Goal: Task Accomplishment & Management: Complete application form

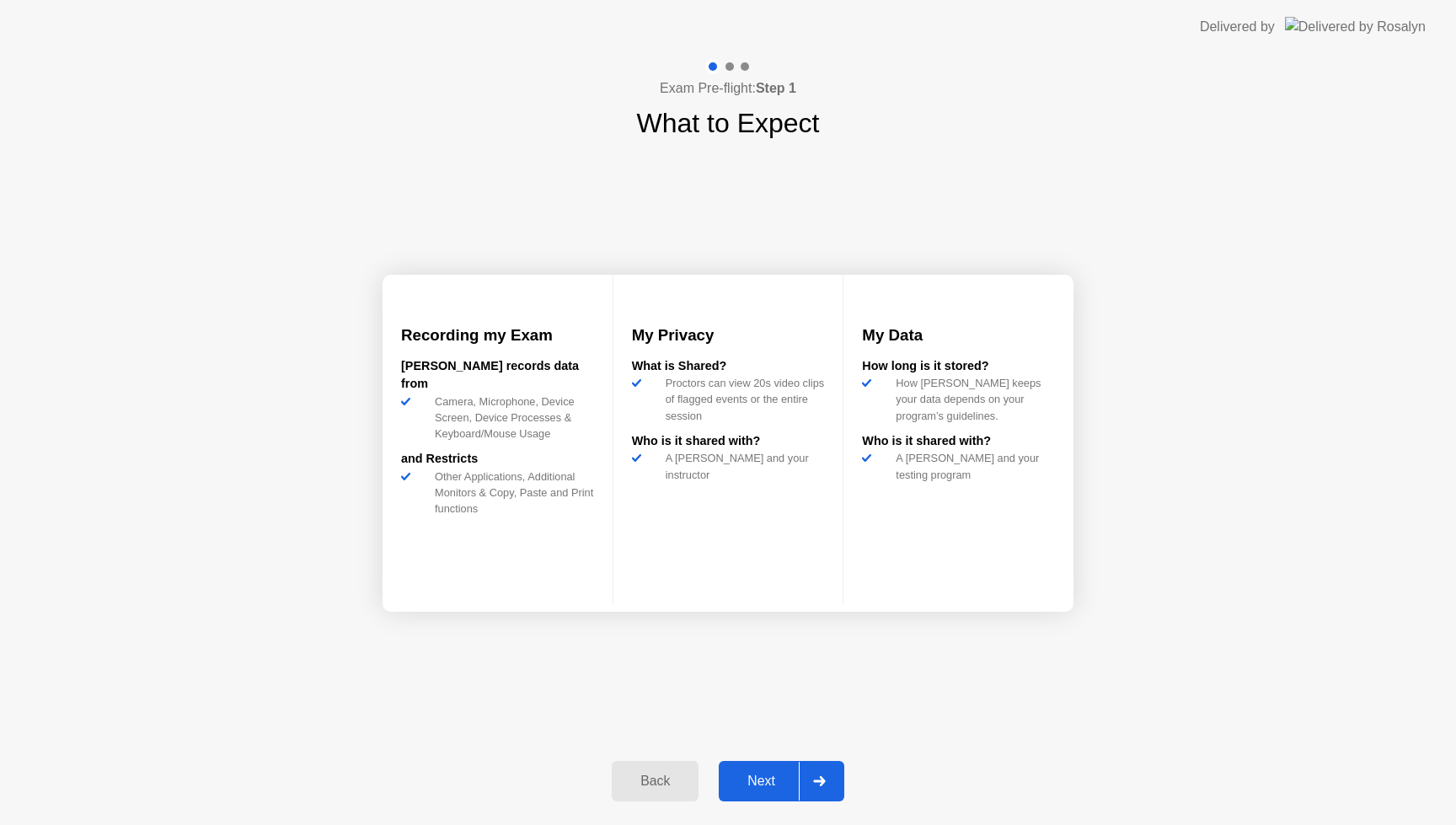
click at [757, 791] on button "Next" at bounding box center [781, 780] width 125 height 40
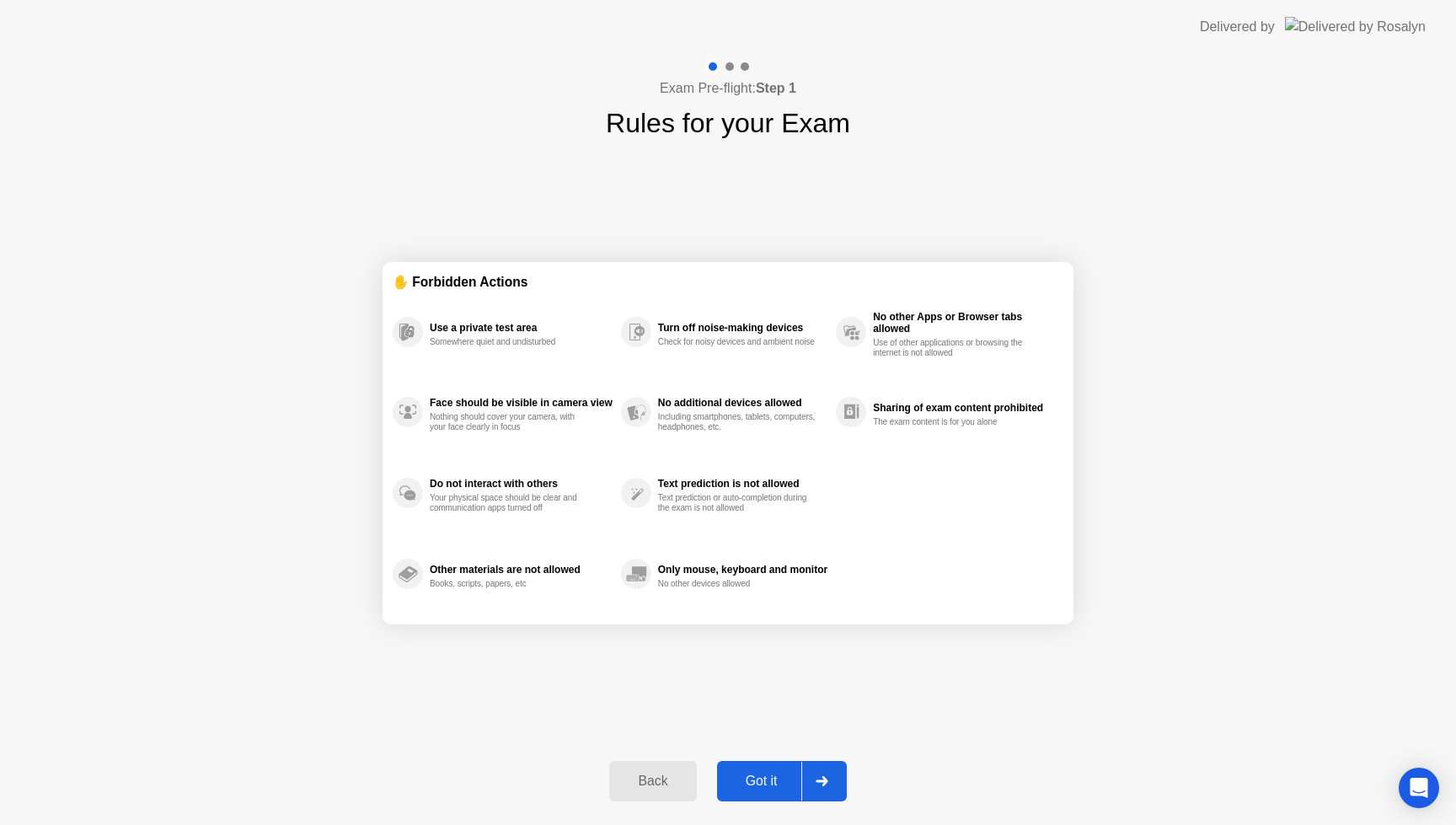
click at [758, 780] on div "Got it" at bounding box center [762, 781] width 79 height 16
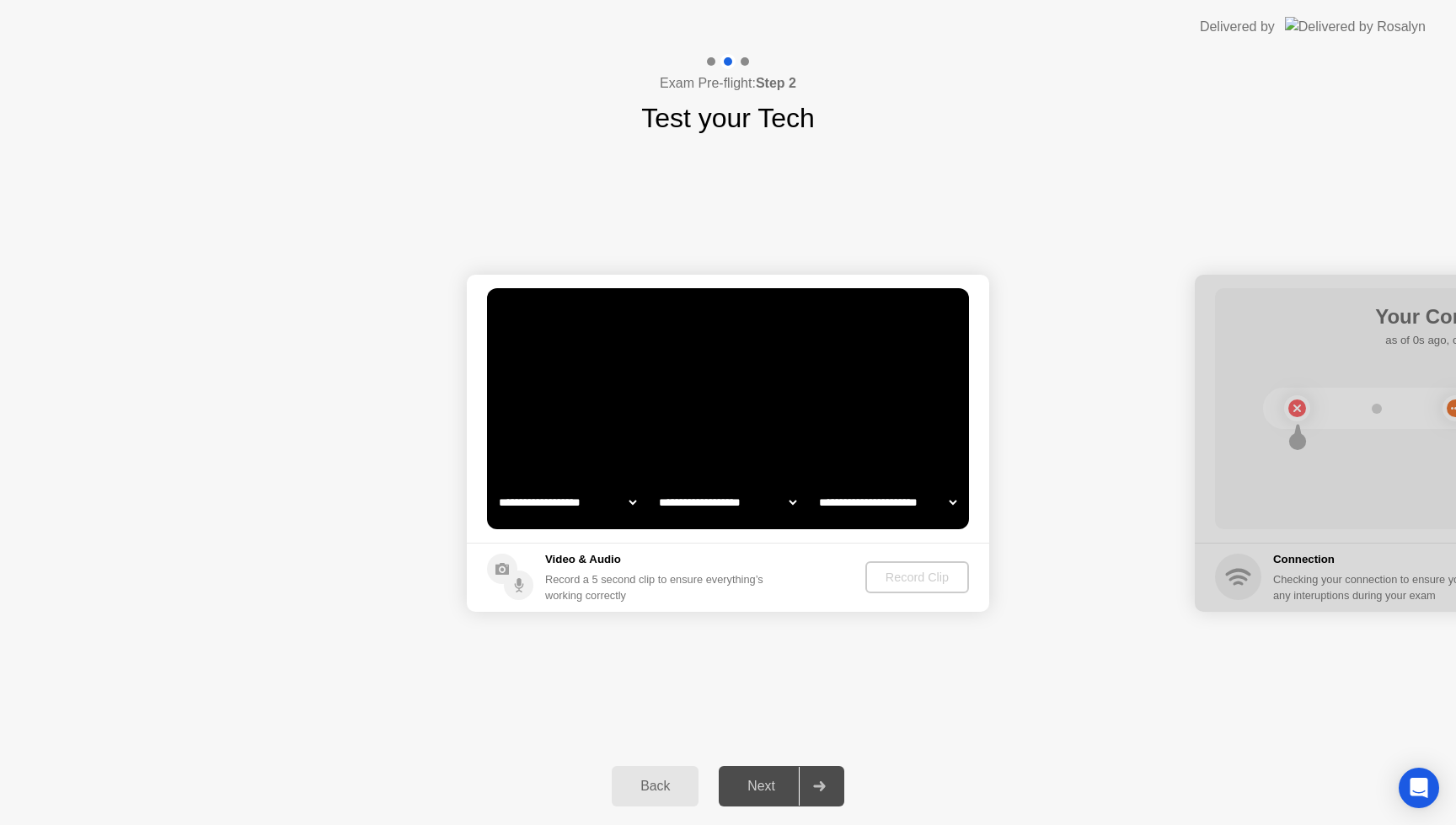
select select "*******"
select select "**********"
select select "*******"
click at [901, 574] on div "Record Clip" at bounding box center [918, 578] width 90 height 14
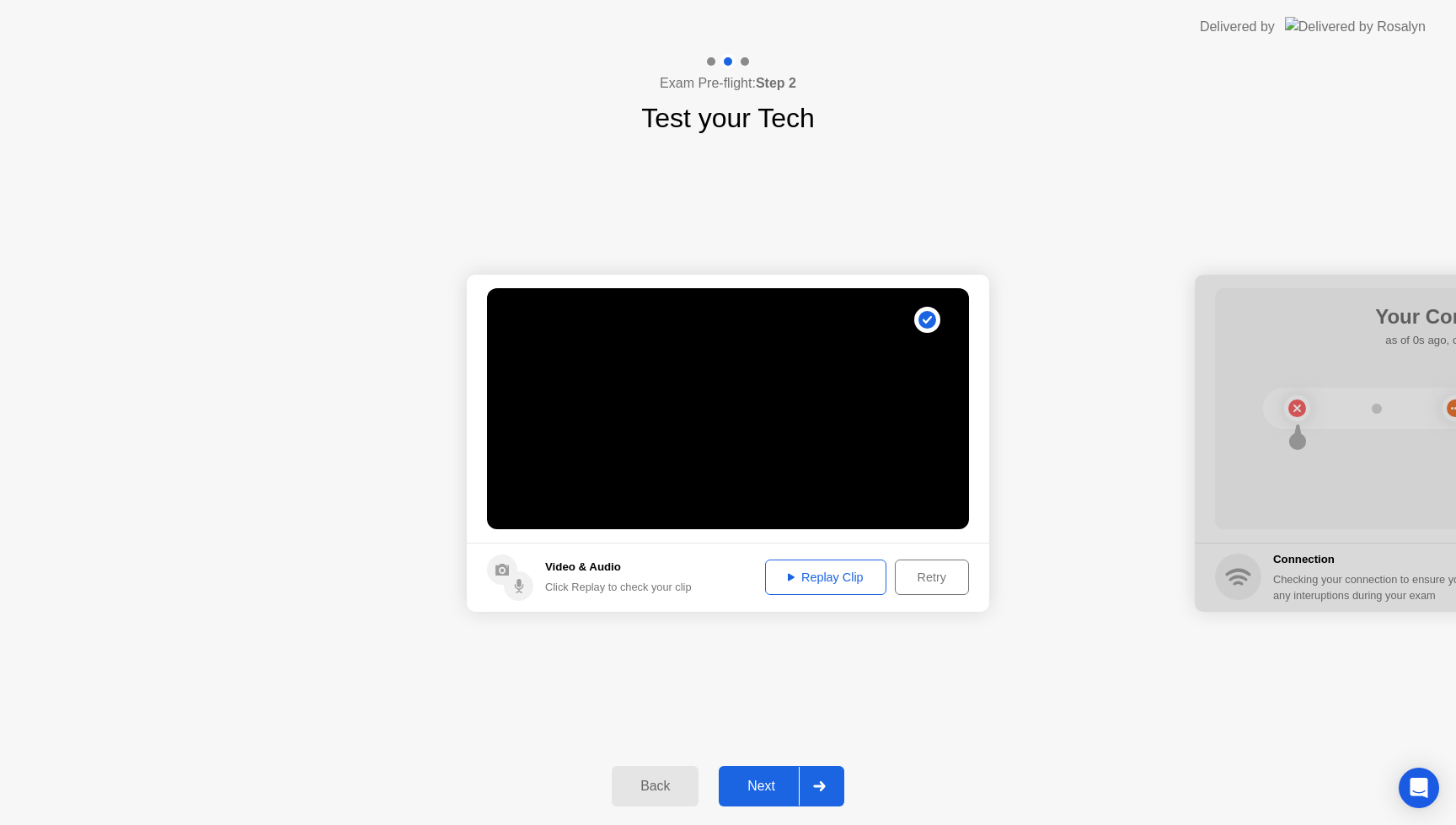
click at [763, 790] on div "Next" at bounding box center [761, 786] width 75 height 16
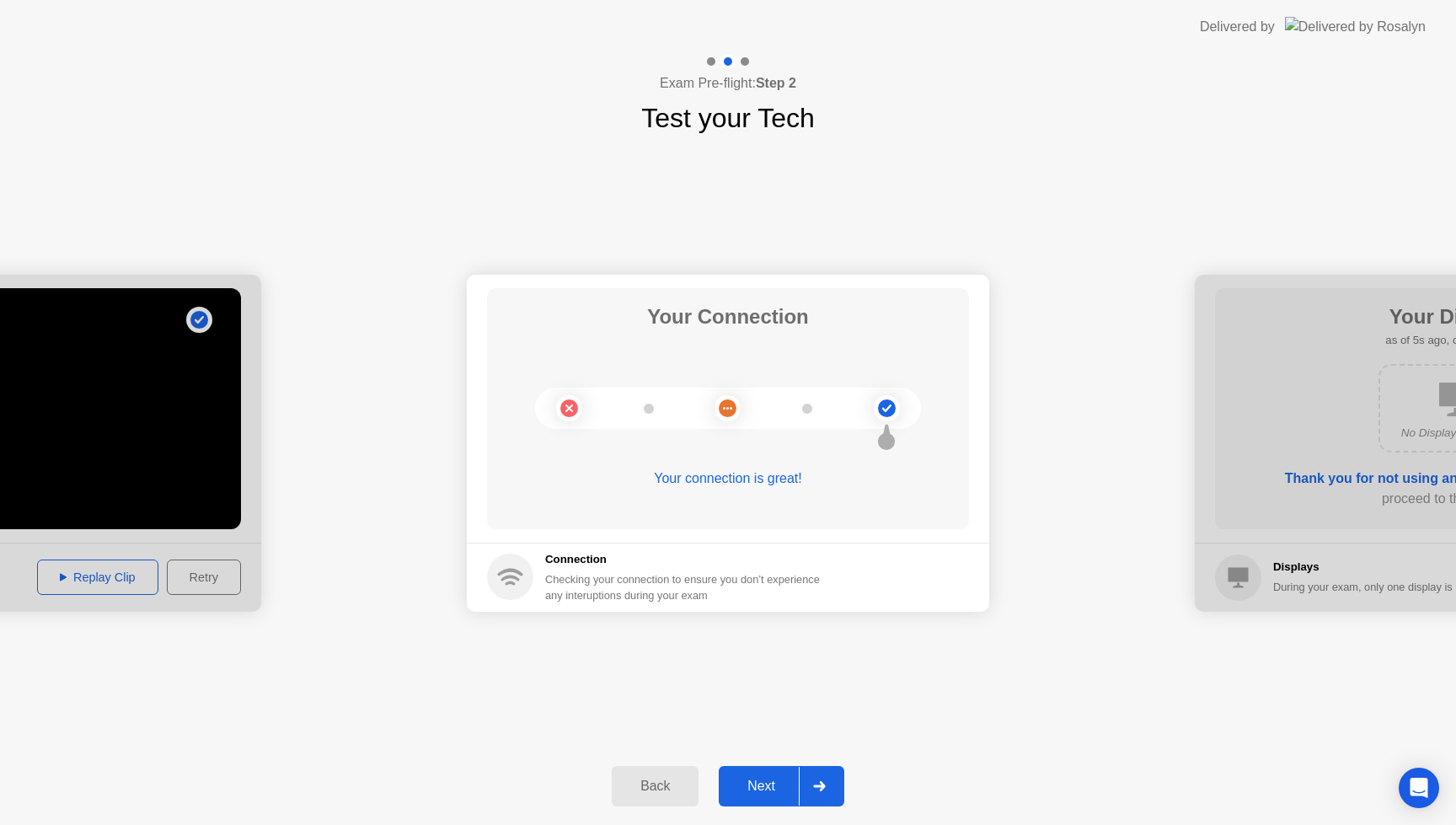
click at [770, 772] on button "Next" at bounding box center [781, 785] width 125 height 40
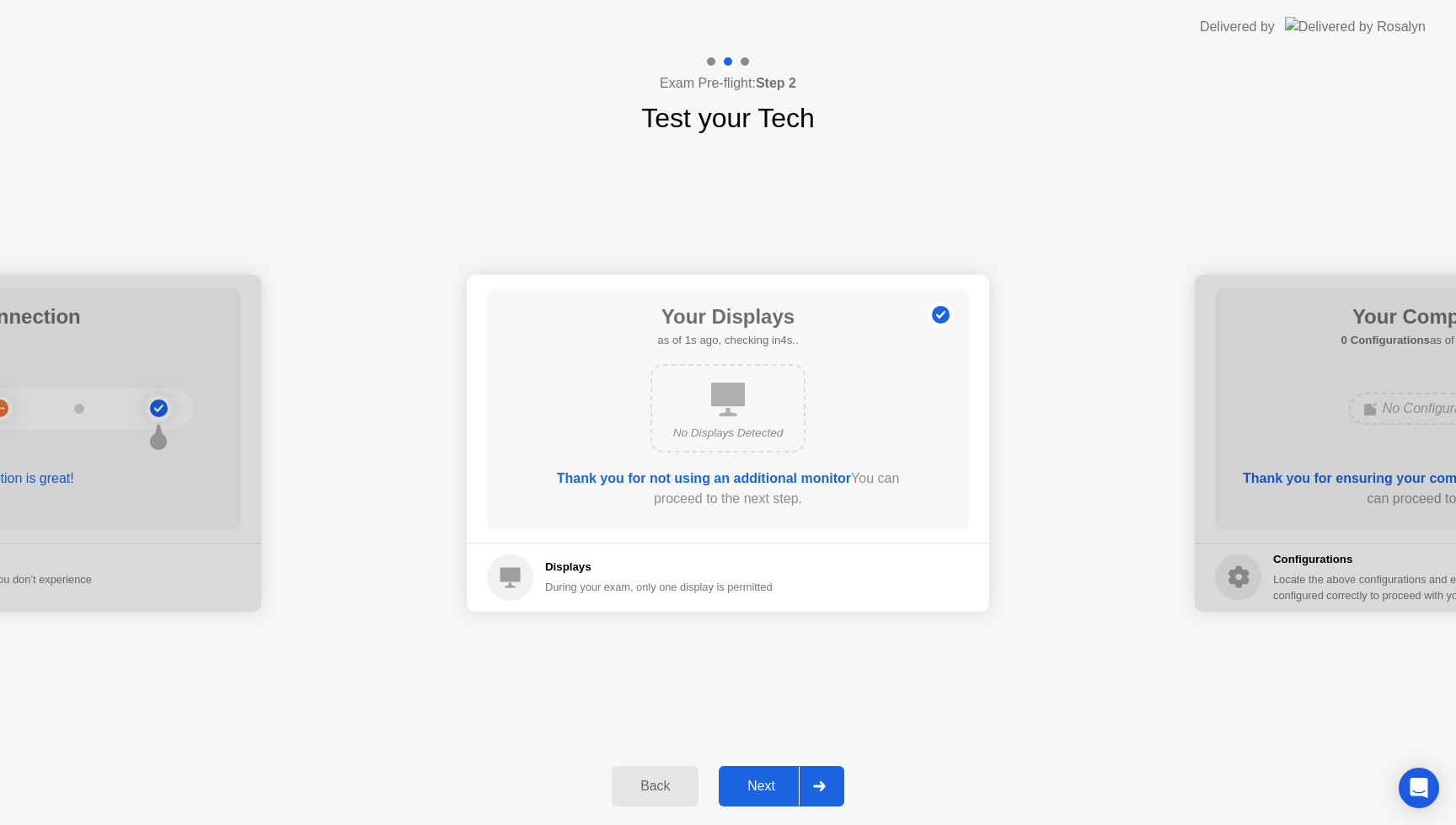
click at [770, 772] on button "Next" at bounding box center [781, 785] width 125 height 40
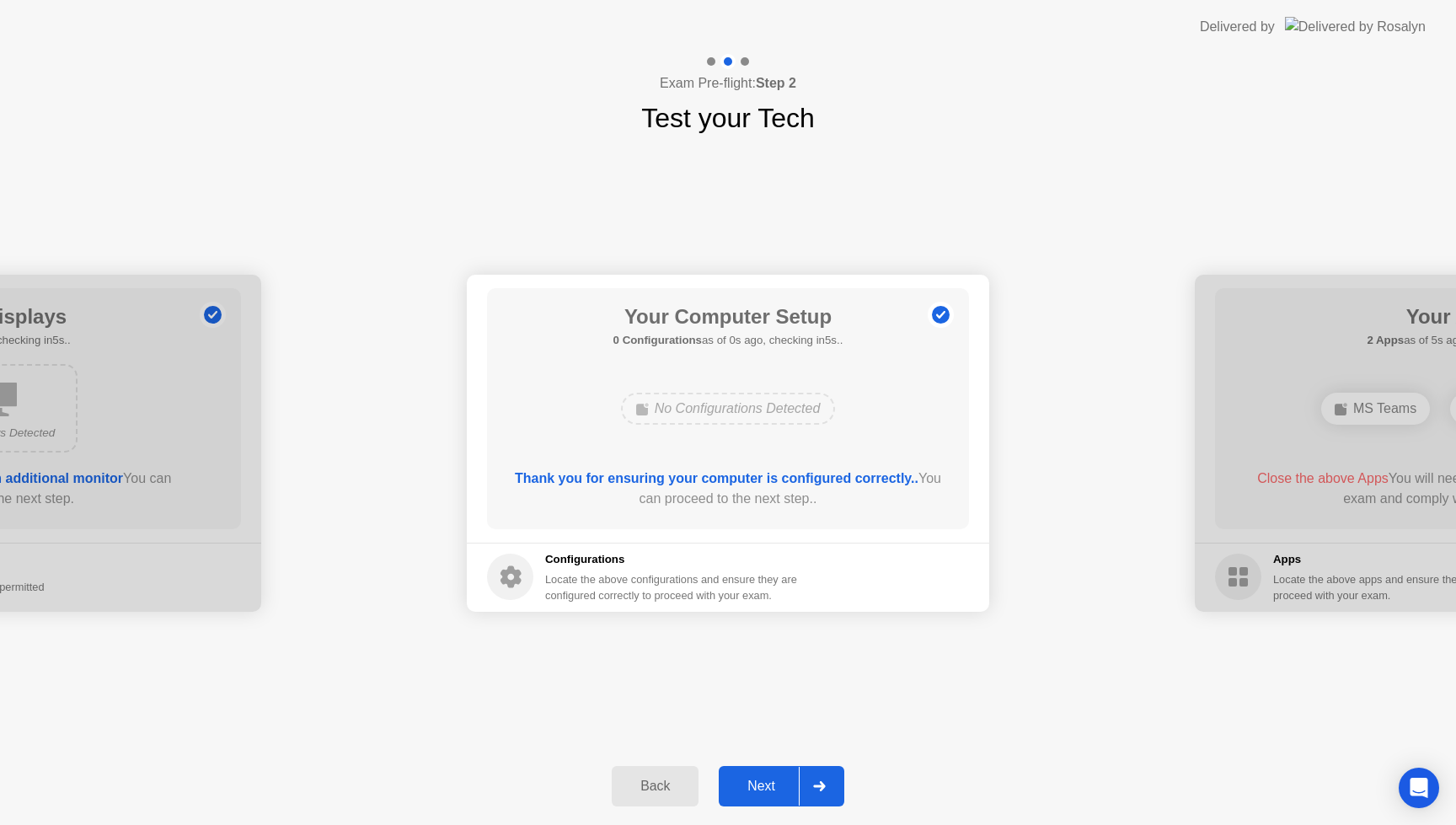
click at [770, 772] on button "Next" at bounding box center [781, 785] width 125 height 40
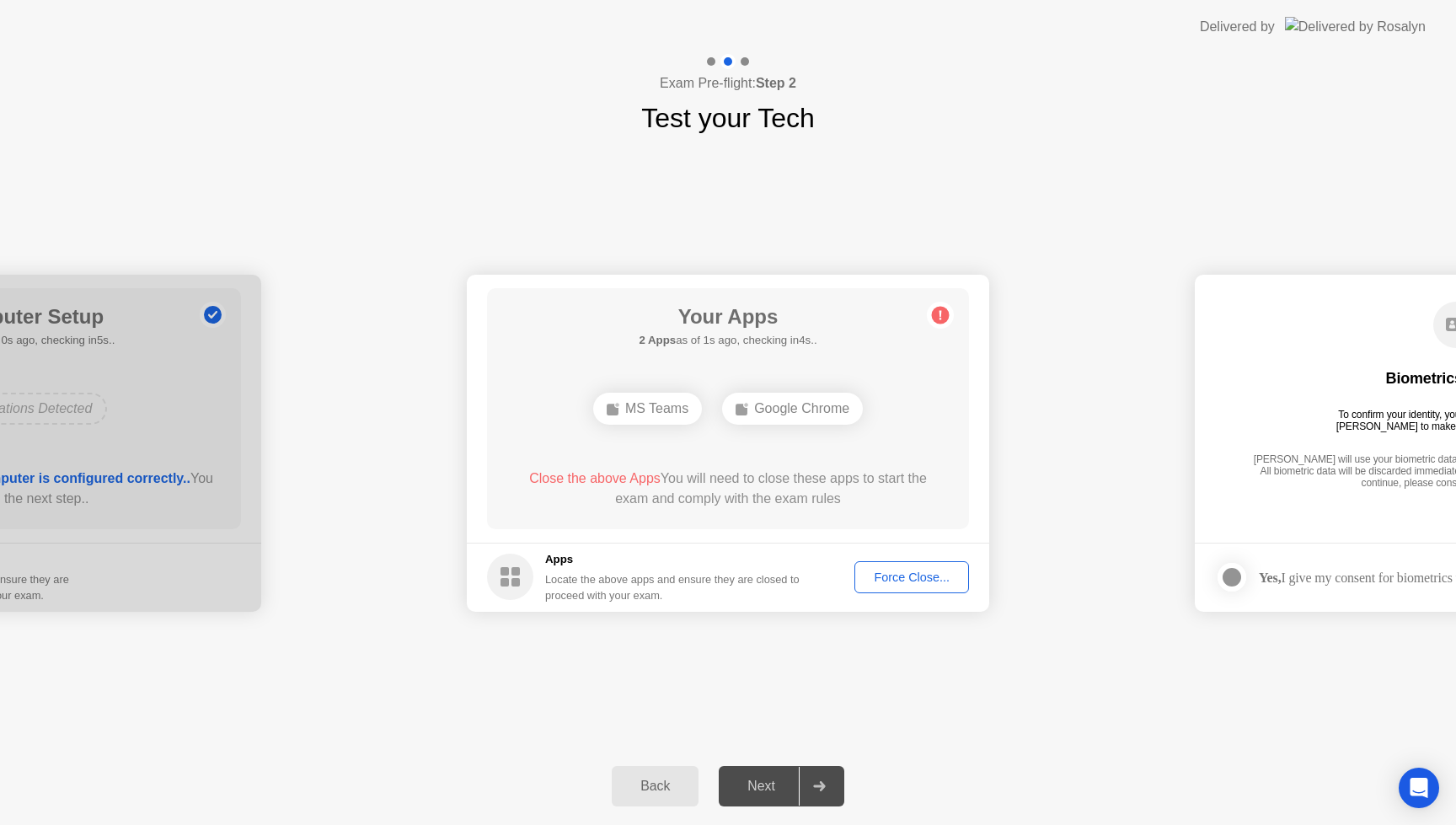
click at [913, 573] on div "Force Close..." at bounding box center [911, 578] width 103 height 14
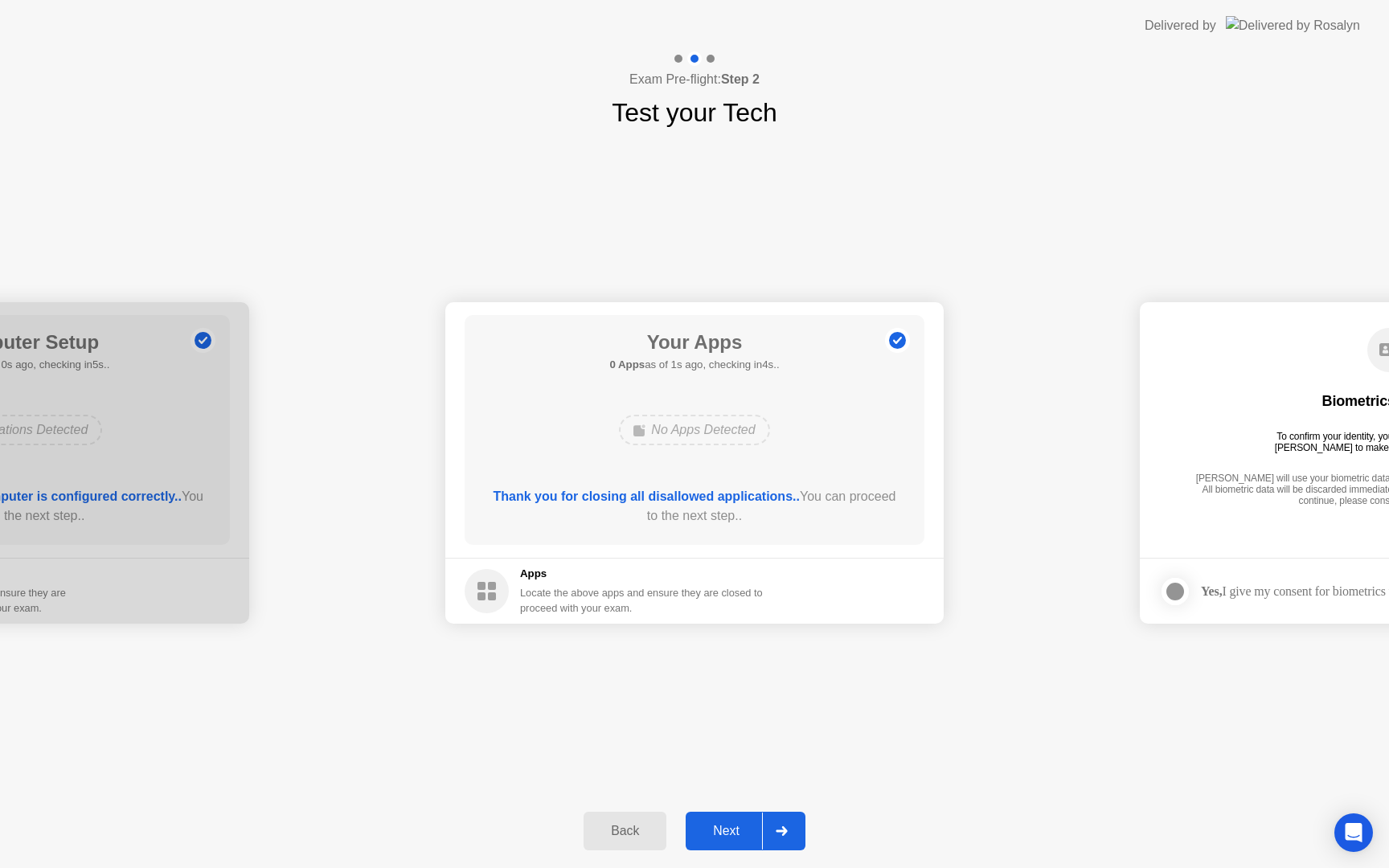
click at [727, 786] on div "Next" at bounding box center [726, 831] width 72 height 15
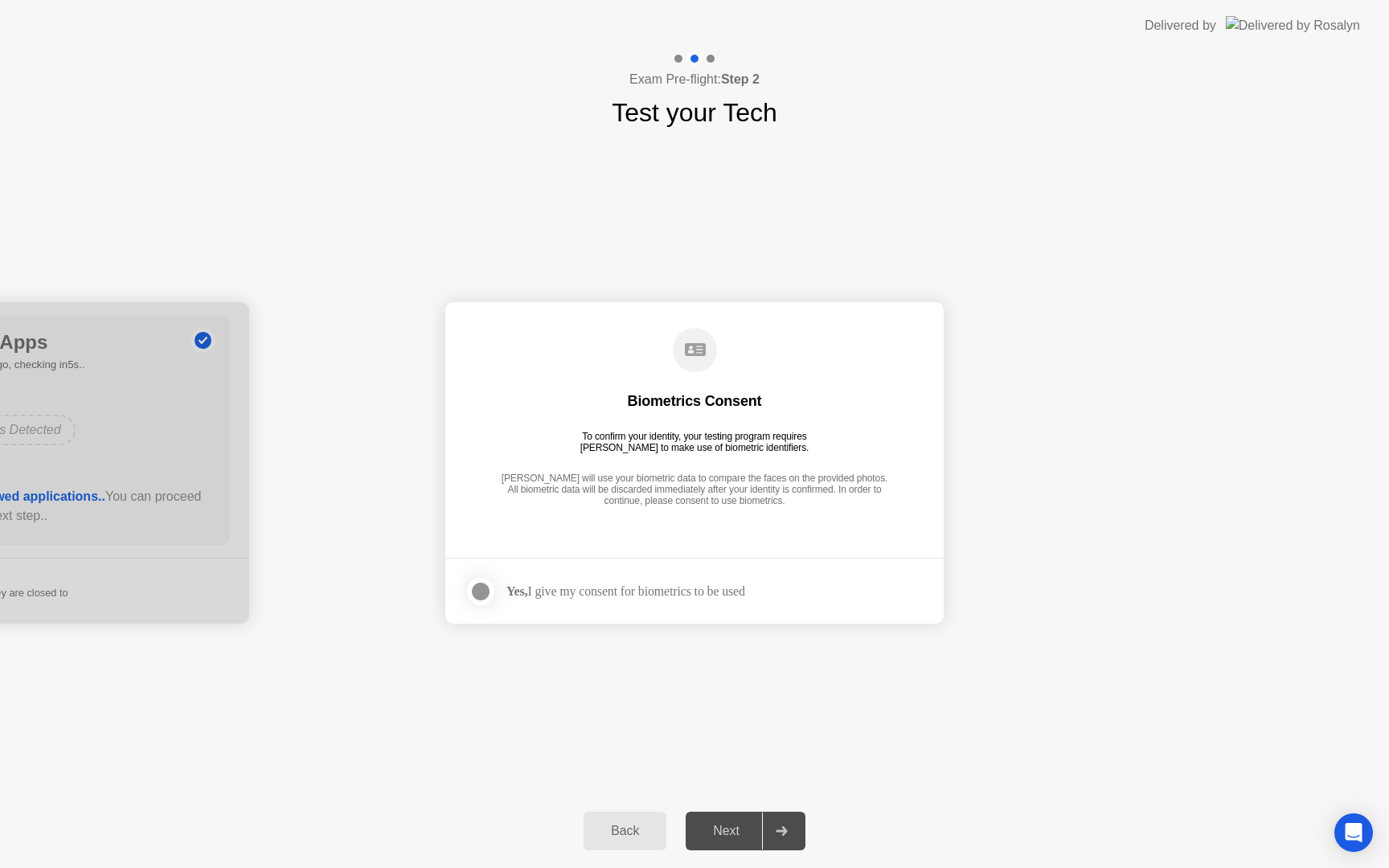
click at [485, 591] on div at bounding box center [480, 591] width 20 height 20
click at [722, 786] on div "Next" at bounding box center [726, 831] width 72 height 15
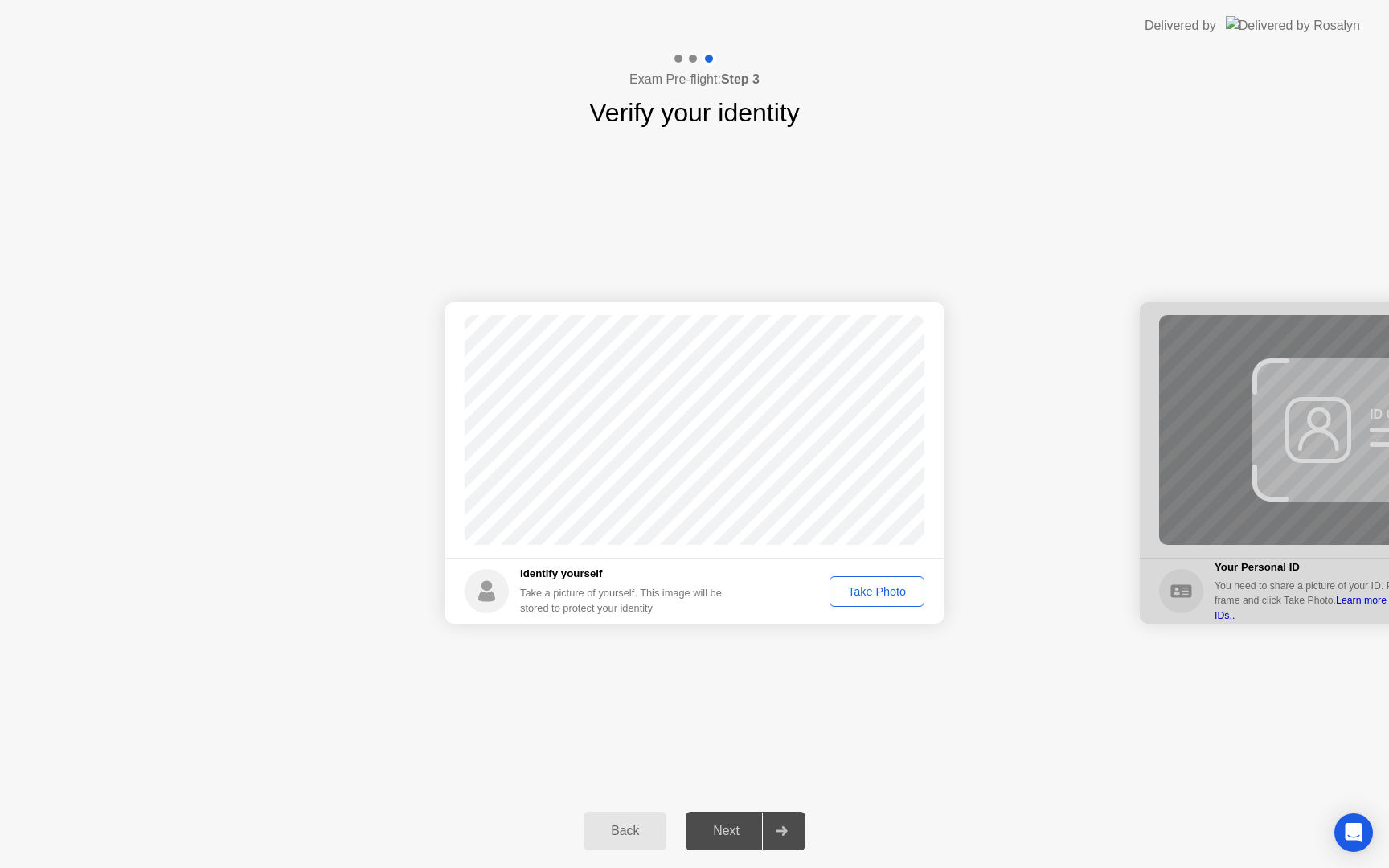
click at [876, 596] on div "Take Photo" at bounding box center [878, 591] width 84 height 13
click at [725, 786] on div "Next" at bounding box center [726, 831] width 72 height 15
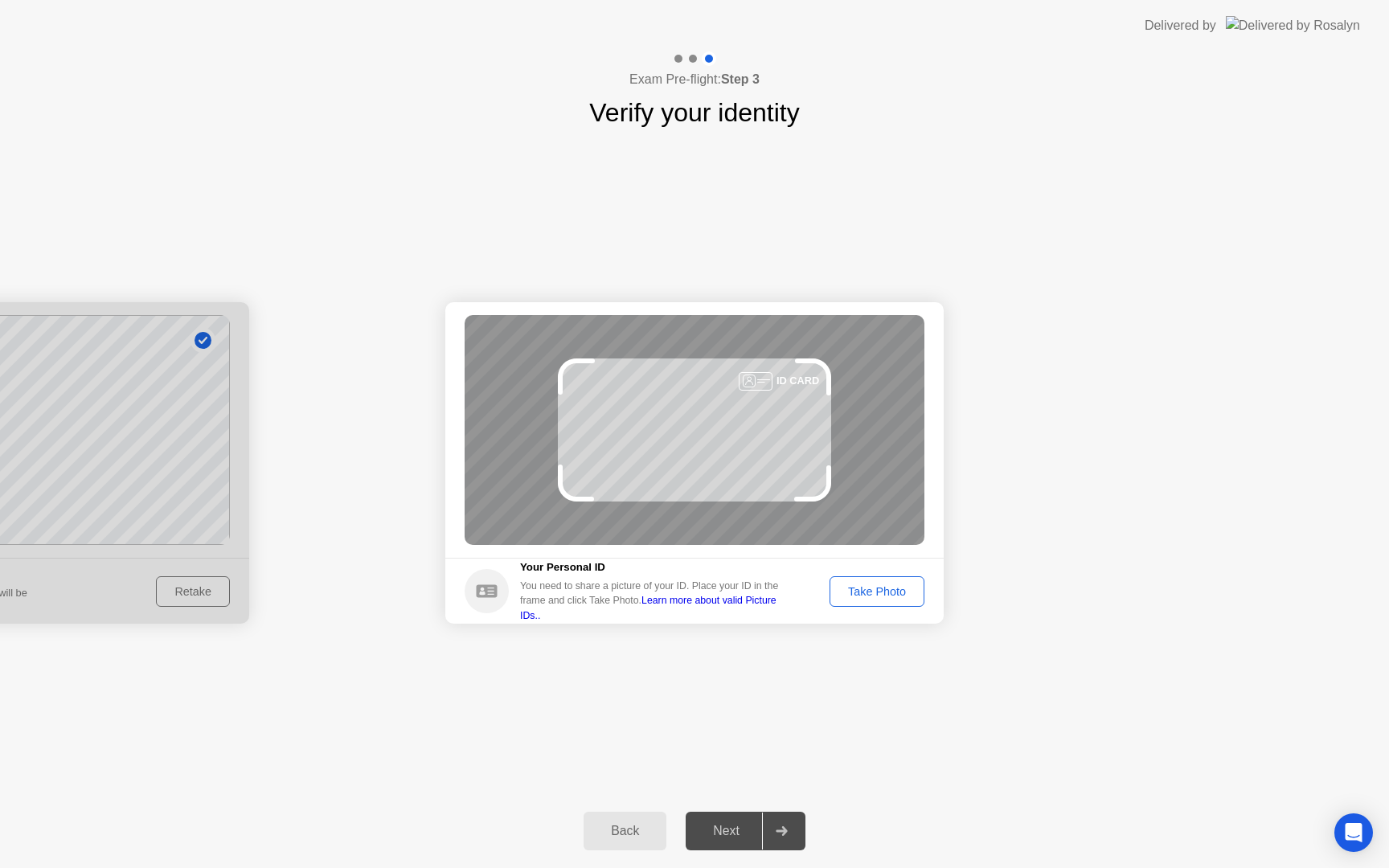
click at [884, 589] on div "Take Photo" at bounding box center [878, 591] width 84 height 13
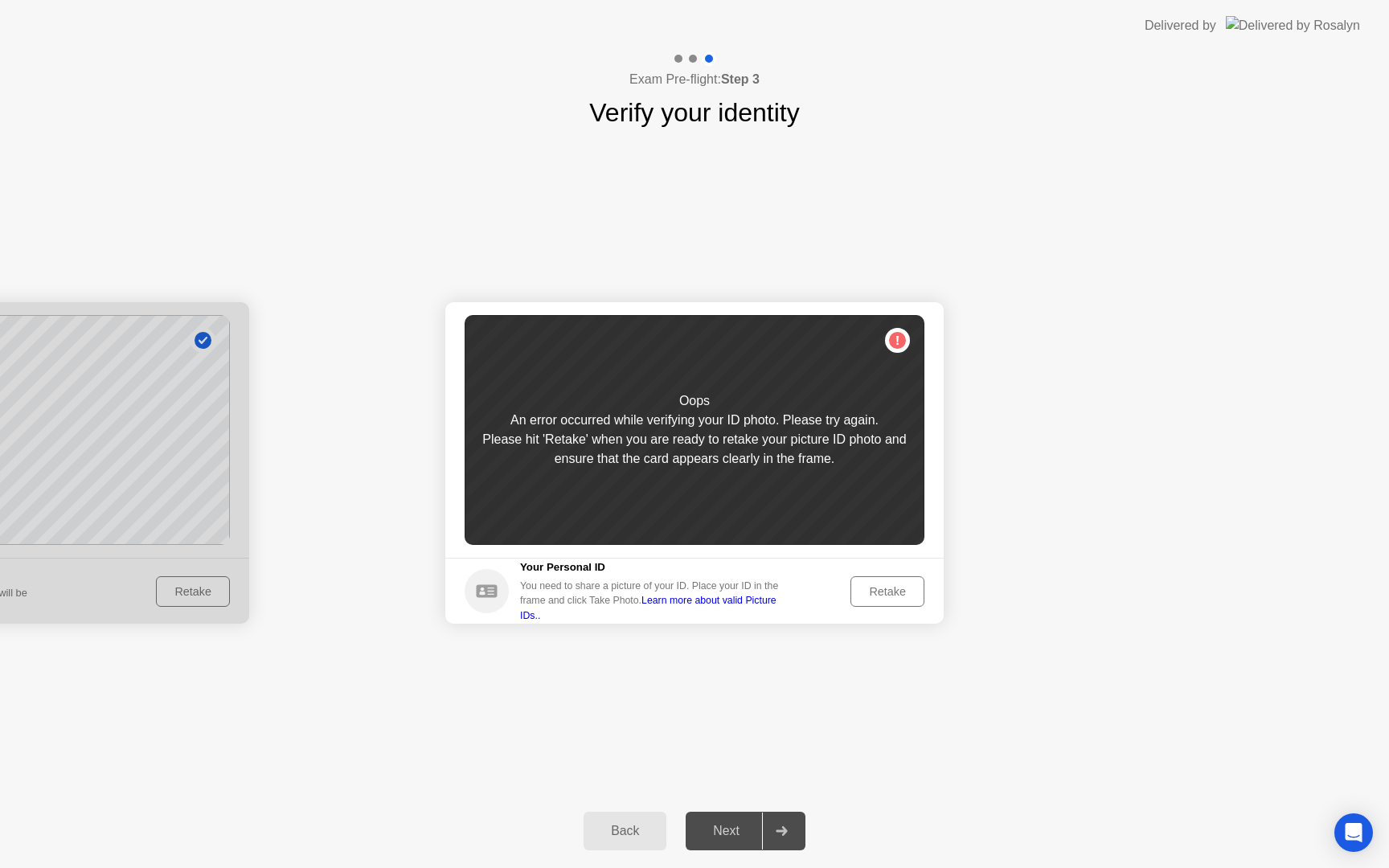
click at [888, 591] on div "Retake" at bounding box center [887, 591] width 63 height 13
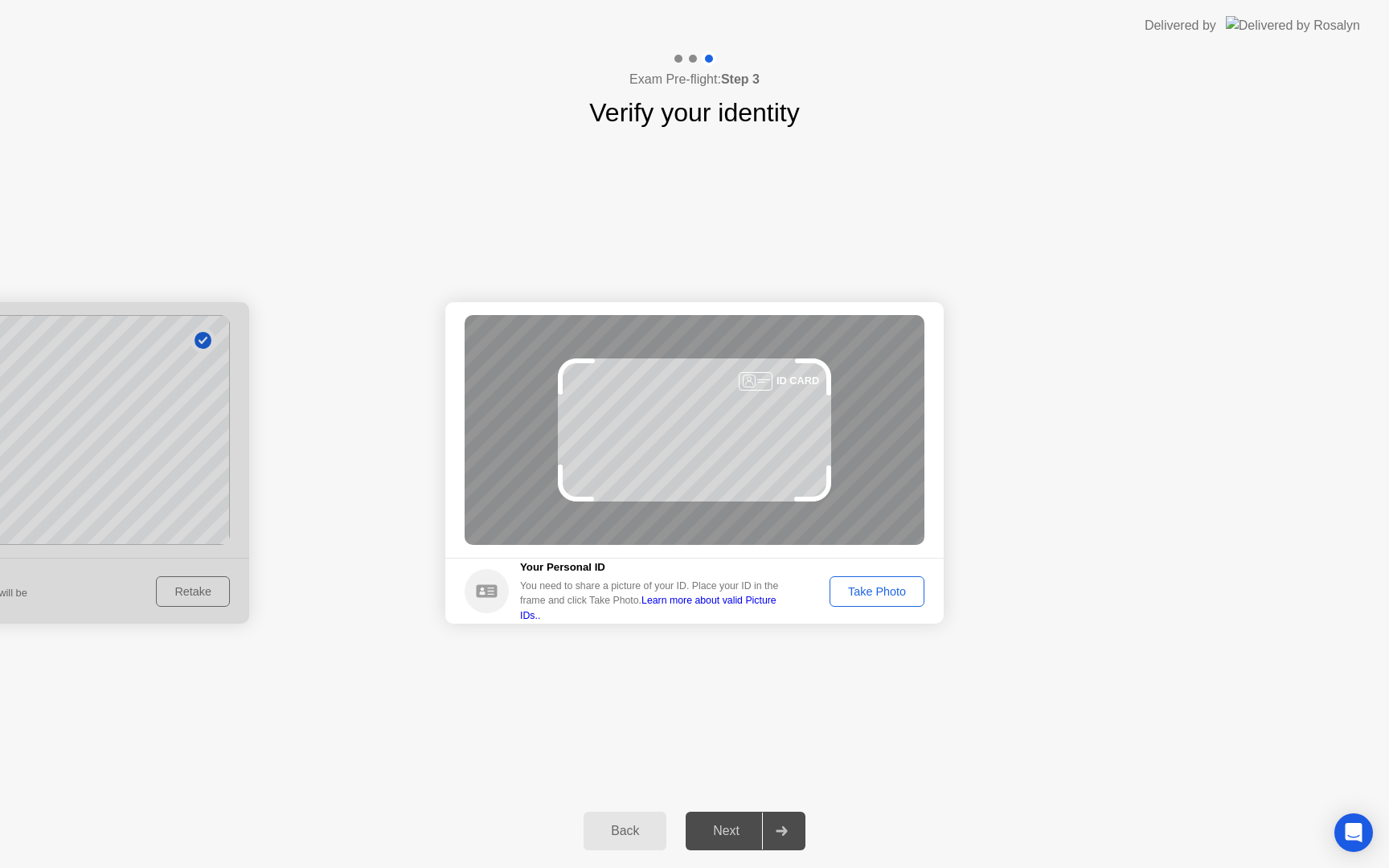
click at [888, 592] on div "Take Photo" at bounding box center [878, 591] width 84 height 13
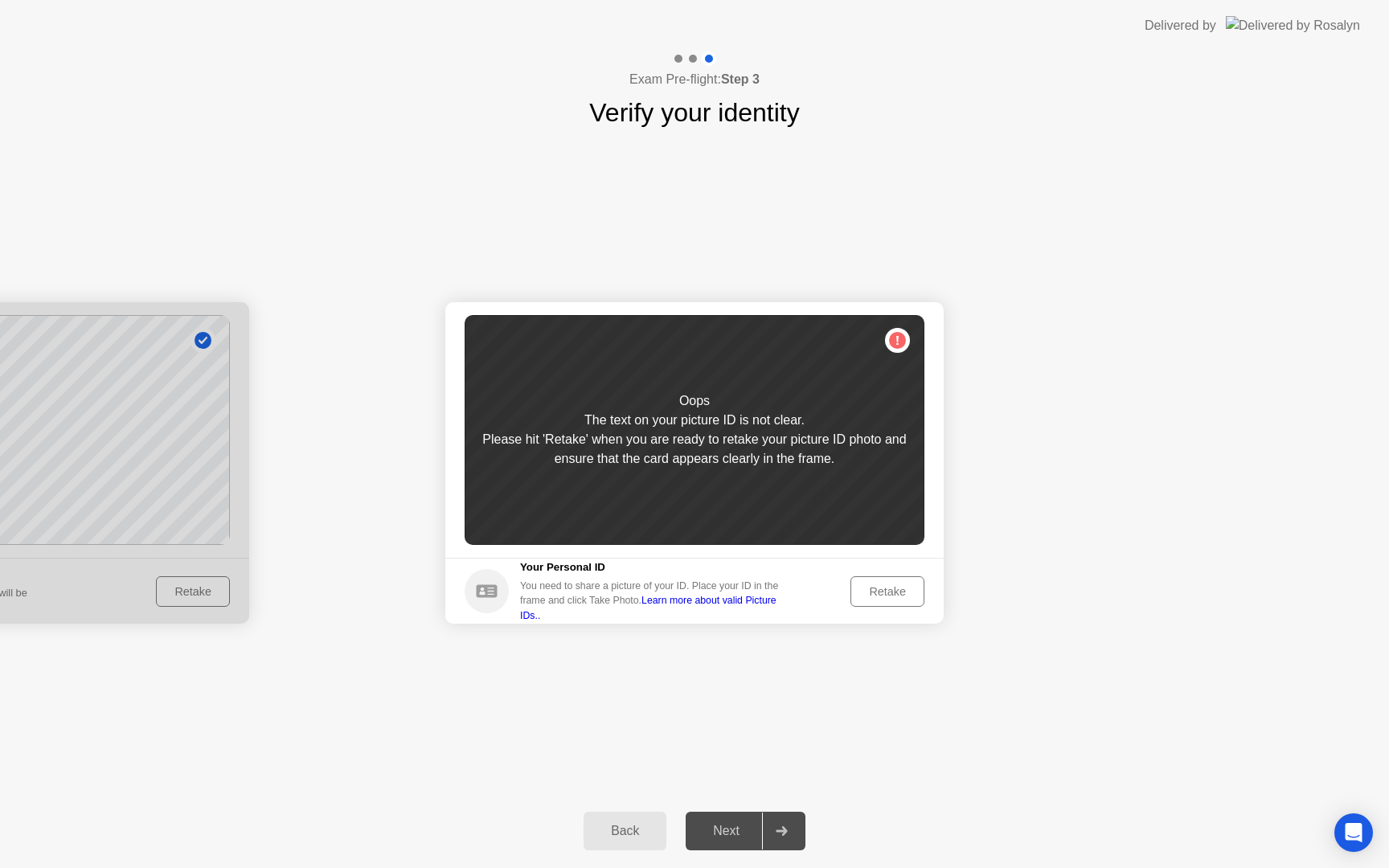
click at [888, 592] on div "Retake" at bounding box center [887, 591] width 63 height 13
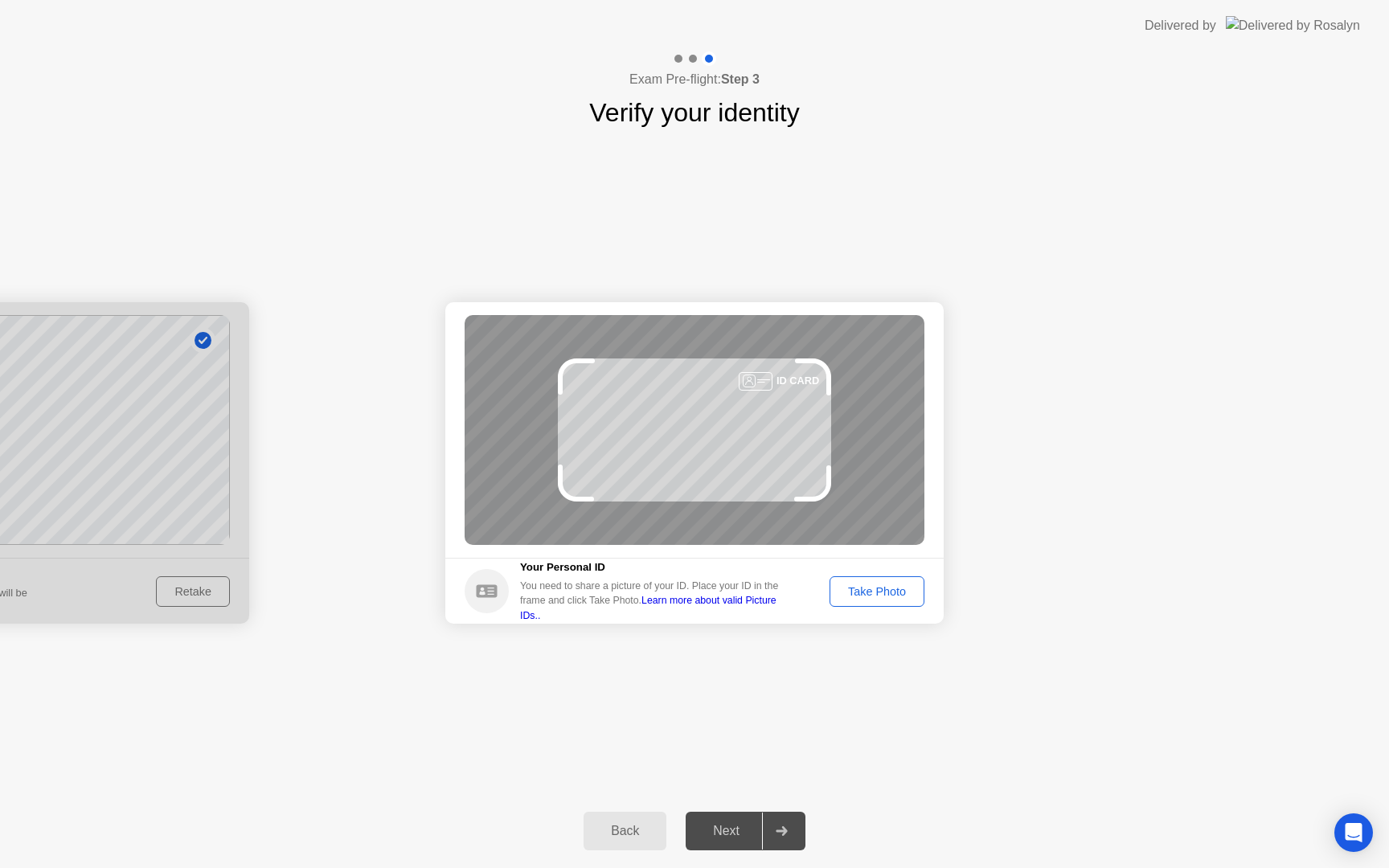
click at [888, 592] on div "Take Photo" at bounding box center [878, 591] width 84 height 13
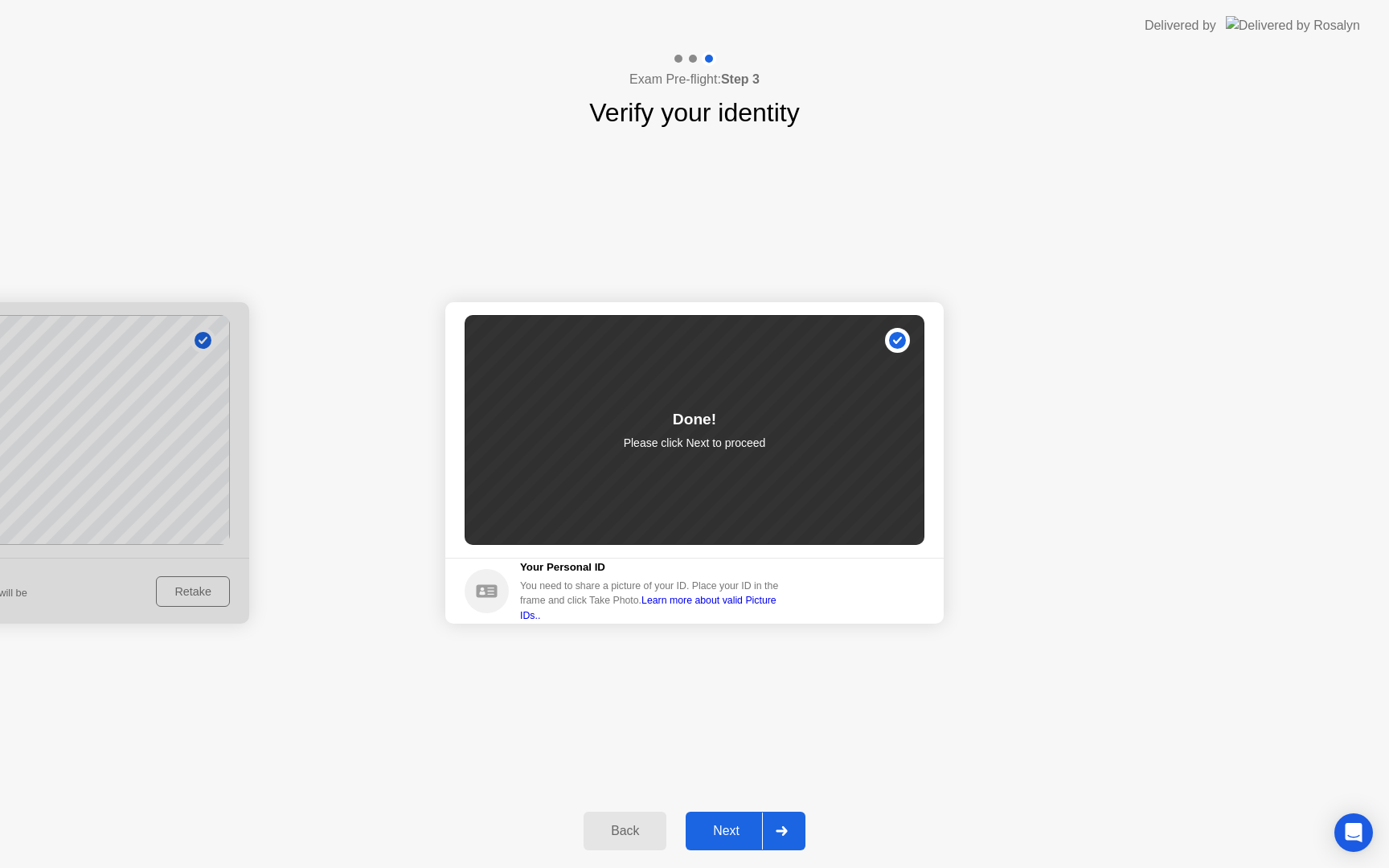
click at [714, 786] on div "Next" at bounding box center [726, 831] width 72 height 15
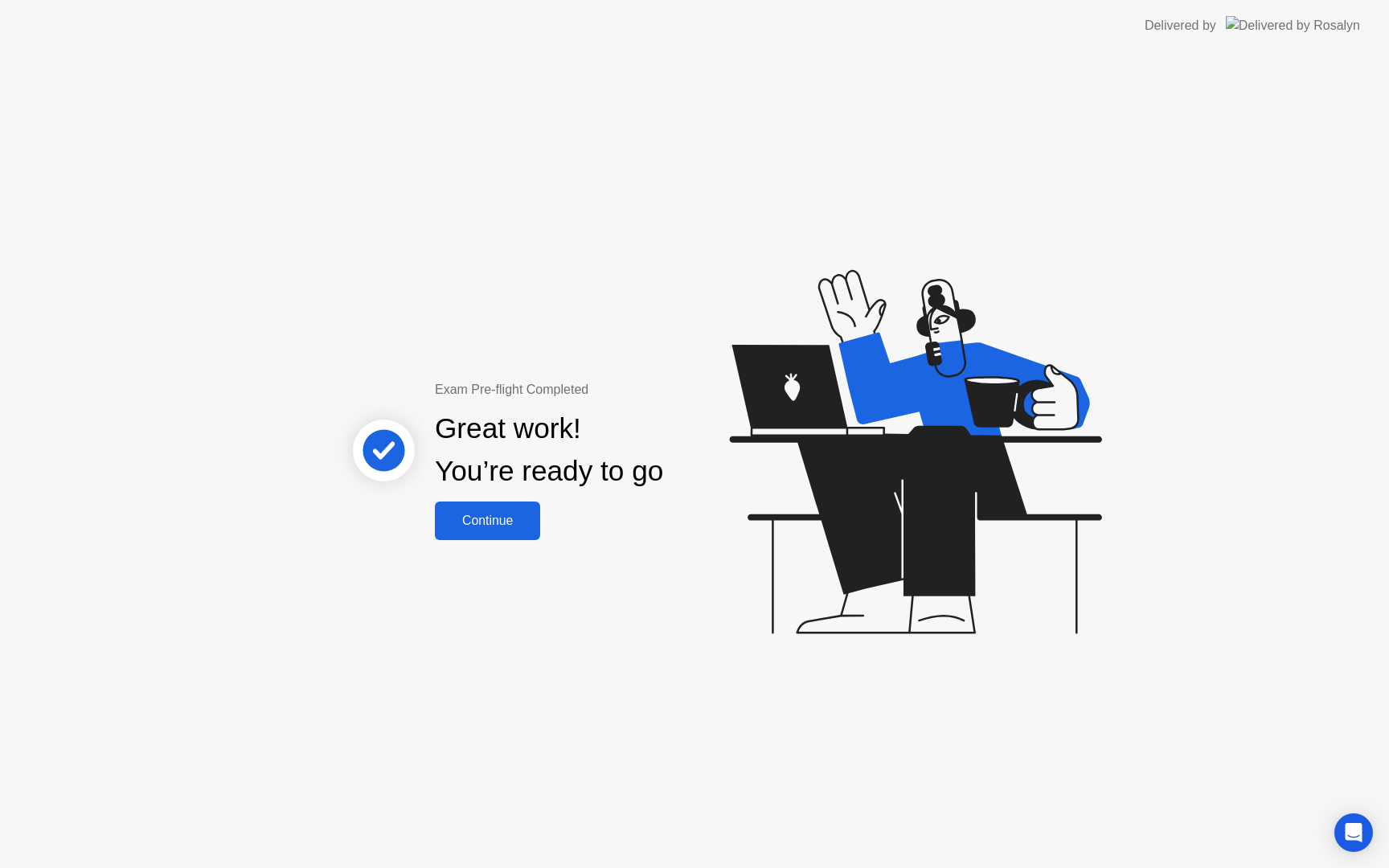
click at [535, 516] on div "Continue" at bounding box center [487, 521] width 96 height 15
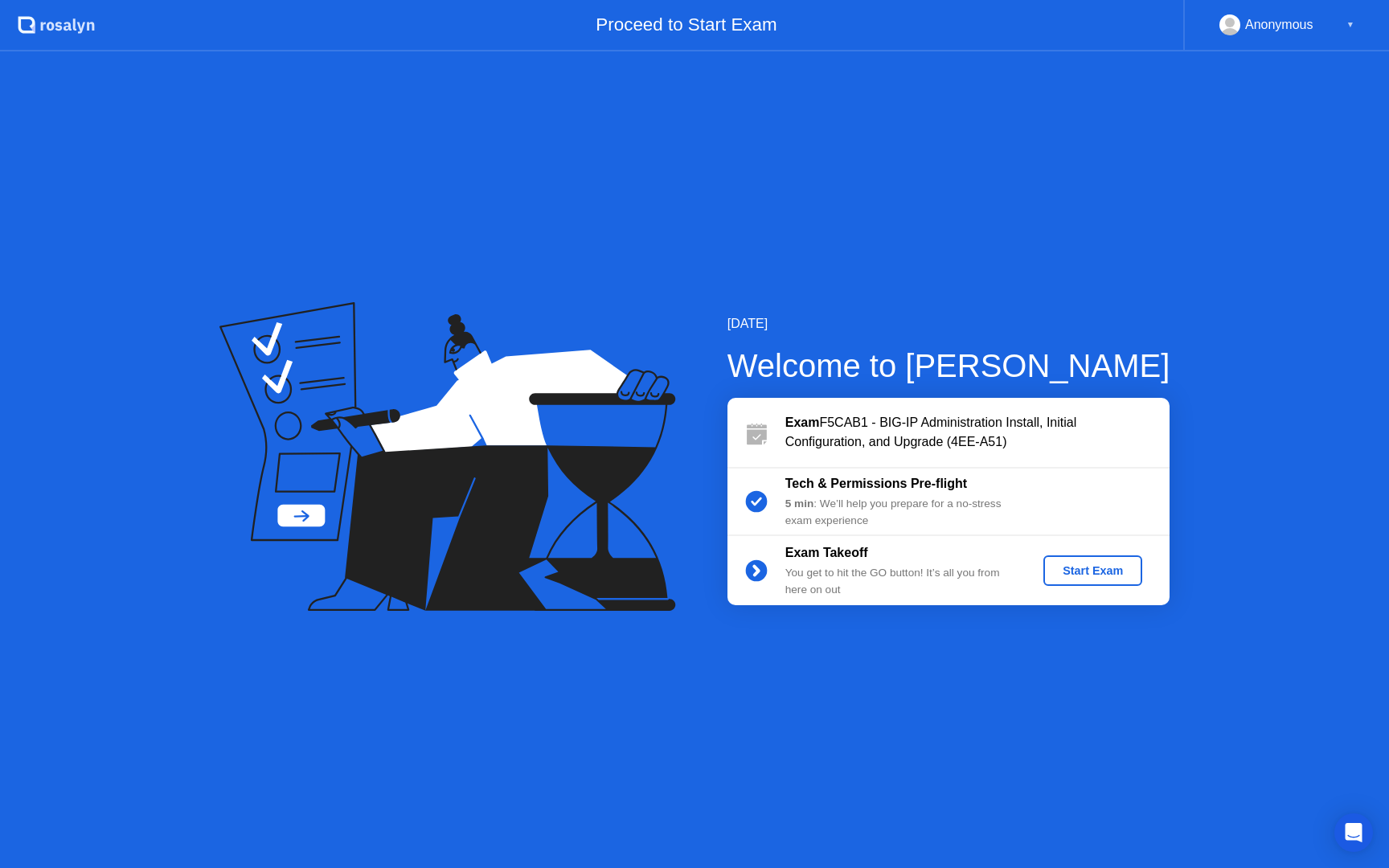
click at [1104, 576] on div "Start Exam" at bounding box center [1093, 571] width 86 height 13
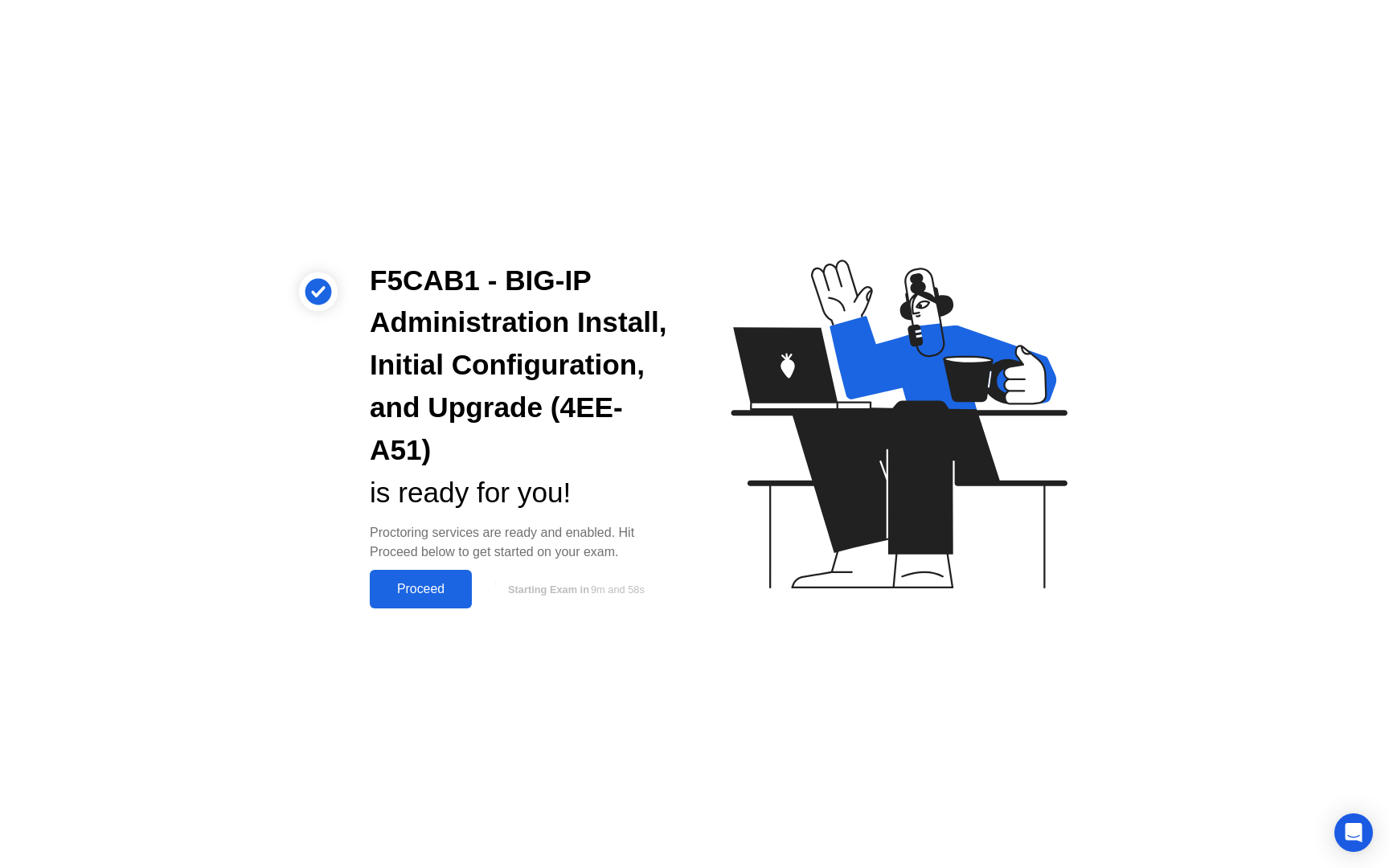
click at [429, 574] on button "Proceed" at bounding box center [420, 588] width 102 height 38
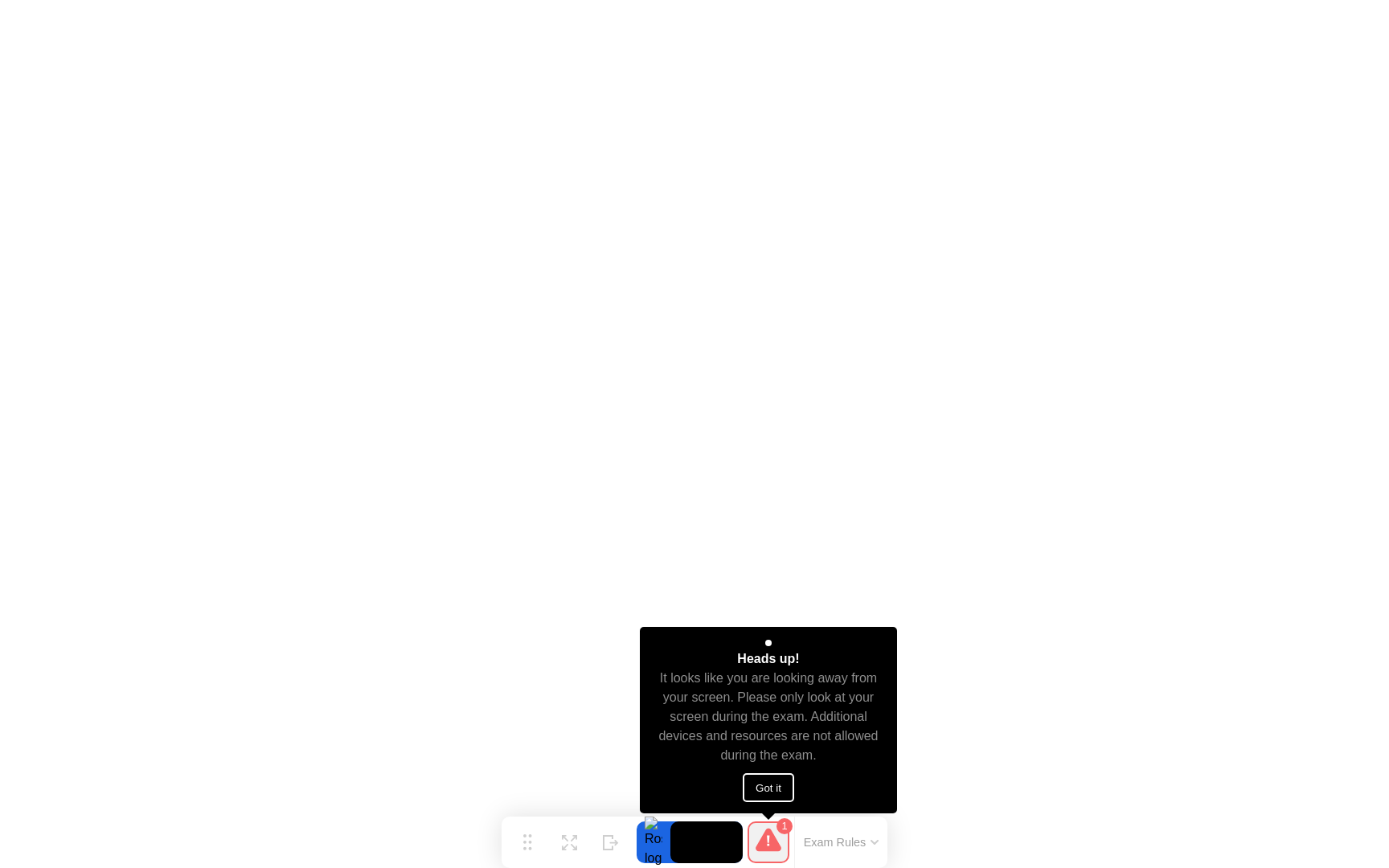
click at [767, 786] on button "Got it" at bounding box center [768, 787] width 51 height 29
